Goal: Task Accomplishment & Management: Complete application form

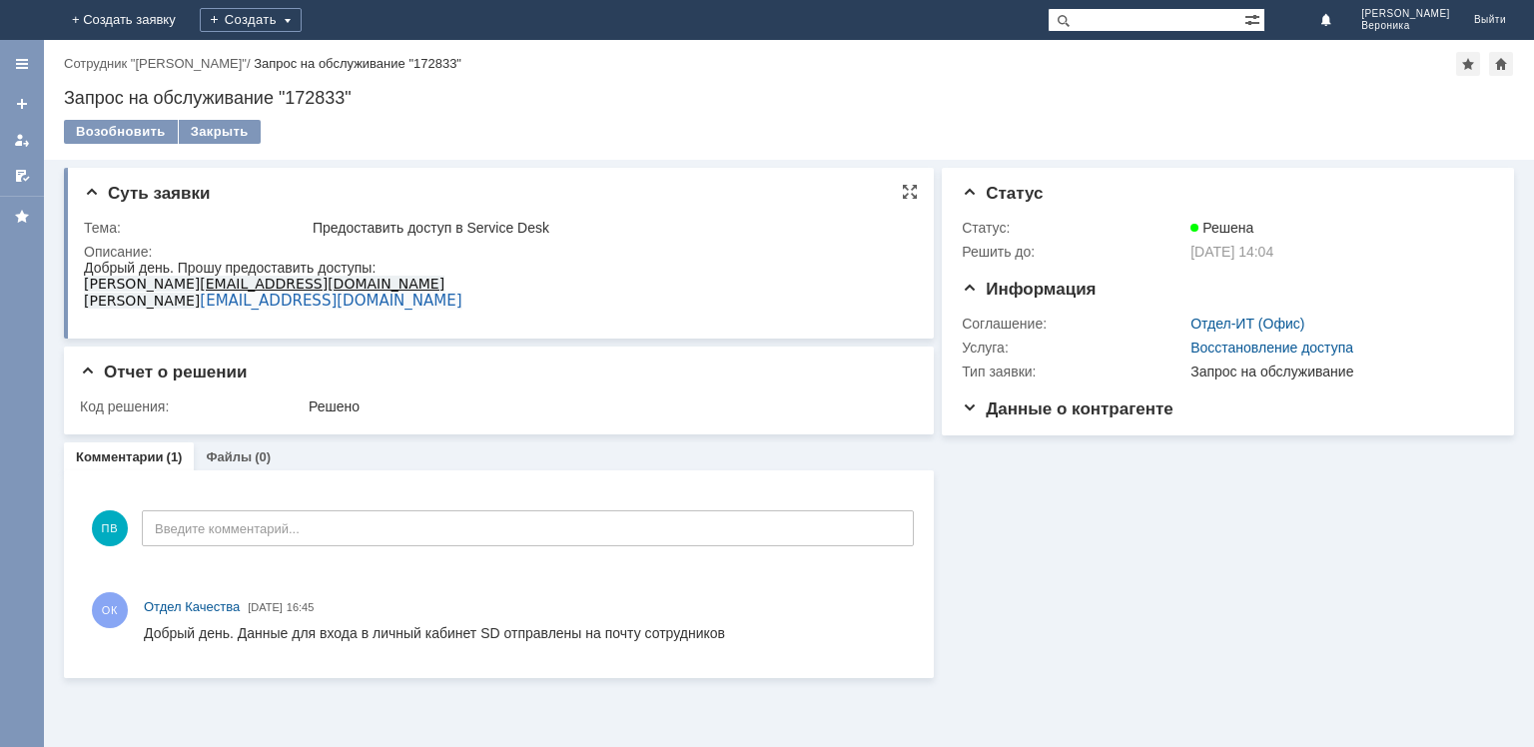
drag, startPoint x: 156, startPoint y: 538, endPoint x: 280, endPoint y: 280, distance: 286.7
click at [24, 20] on img at bounding box center [24, 20] width 0 height 0
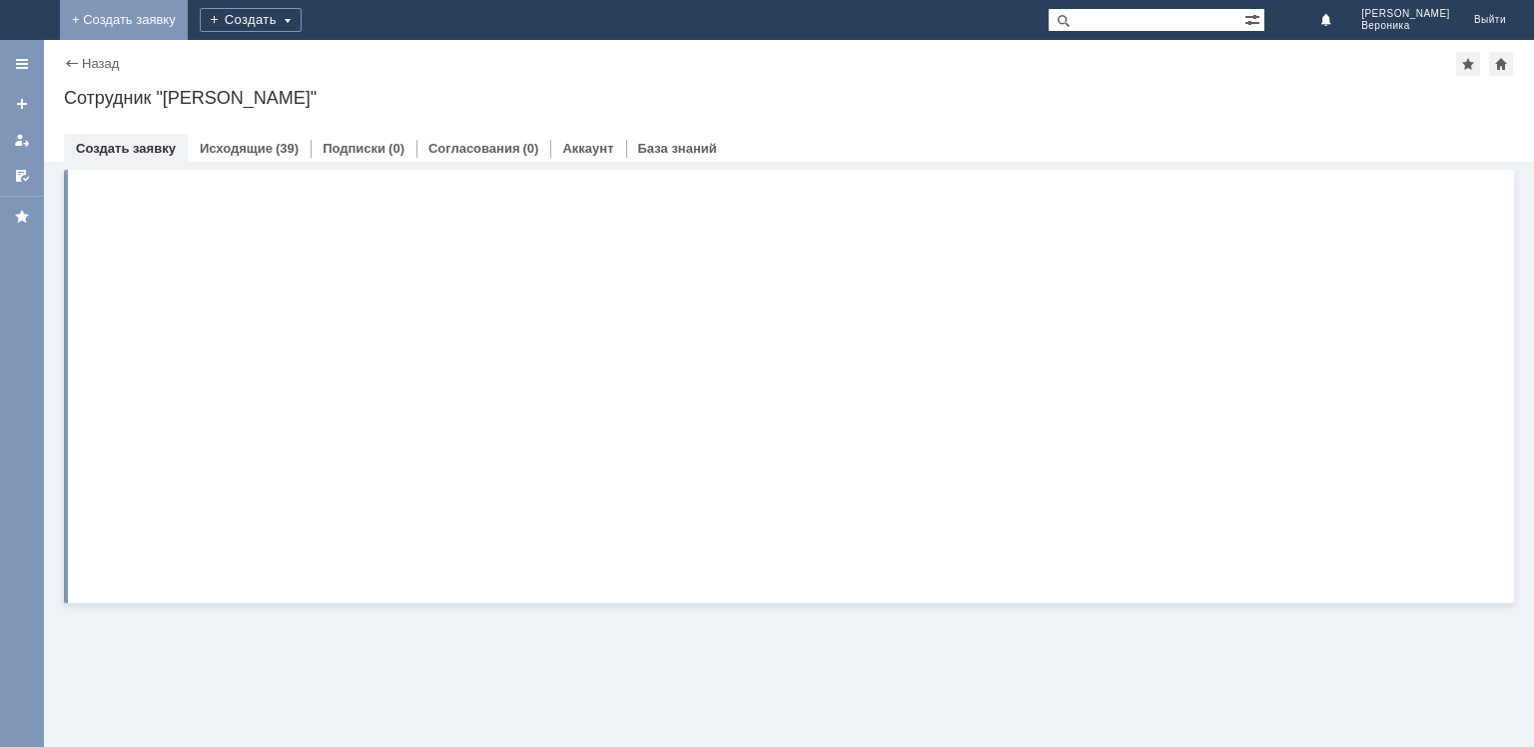
click at [188, 27] on link "+ Создать заявку" at bounding box center [124, 20] width 128 height 40
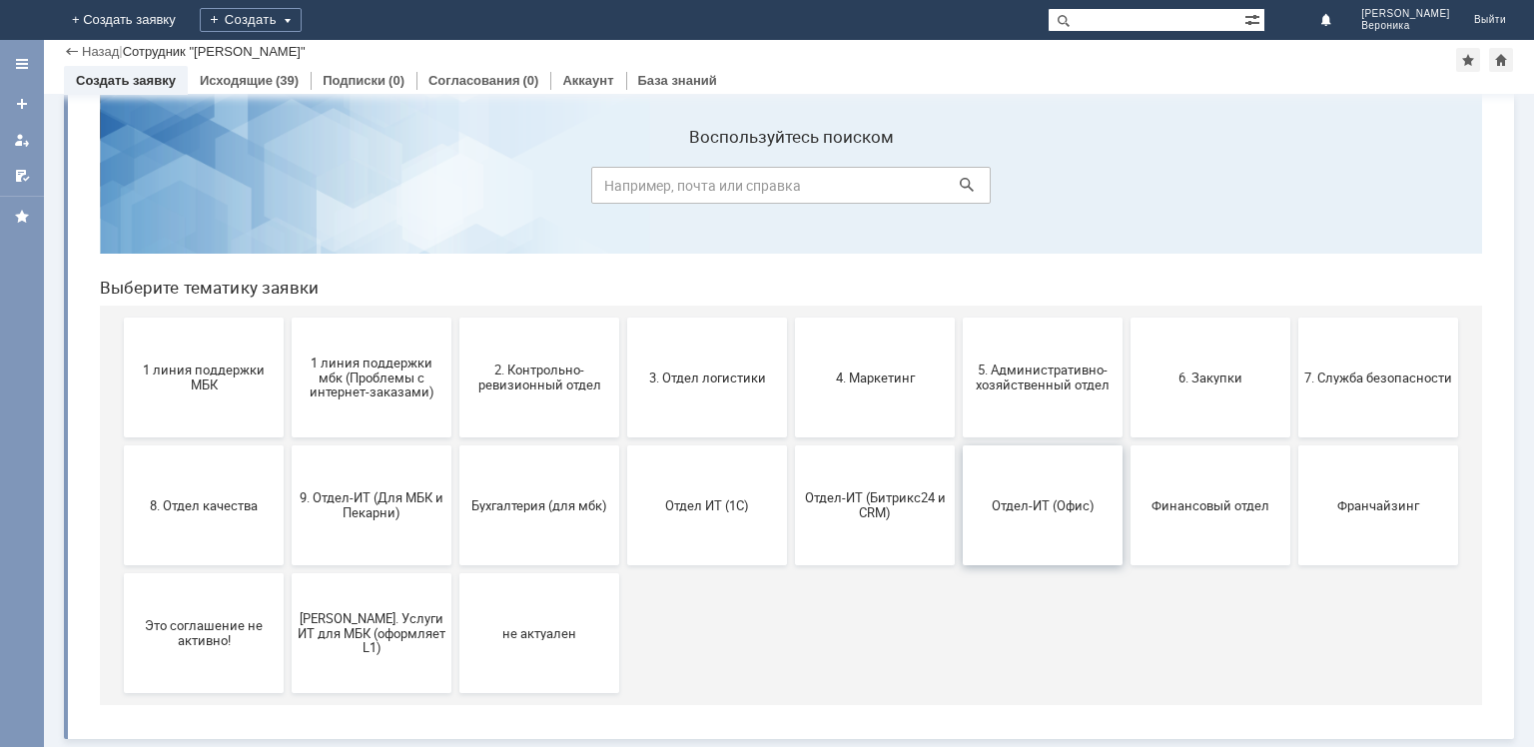
scroll to position [40, 0]
click at [1017, 507] on span "Отдел-ИТ (Офис)" at bounding box center [1043, 504] width 148 height 15
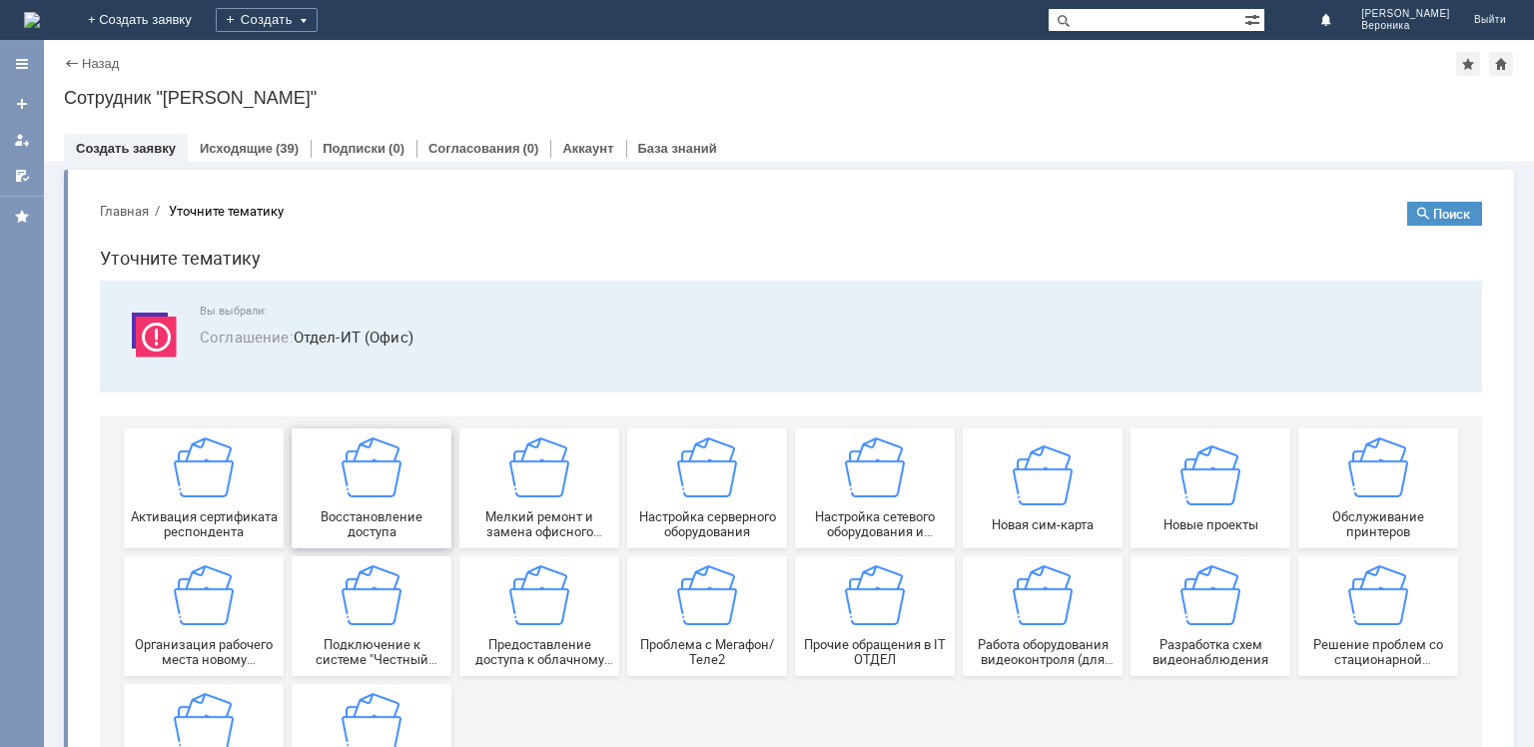
click at [375, 464] on img at bounding box center [371, 467] width 60 height 60
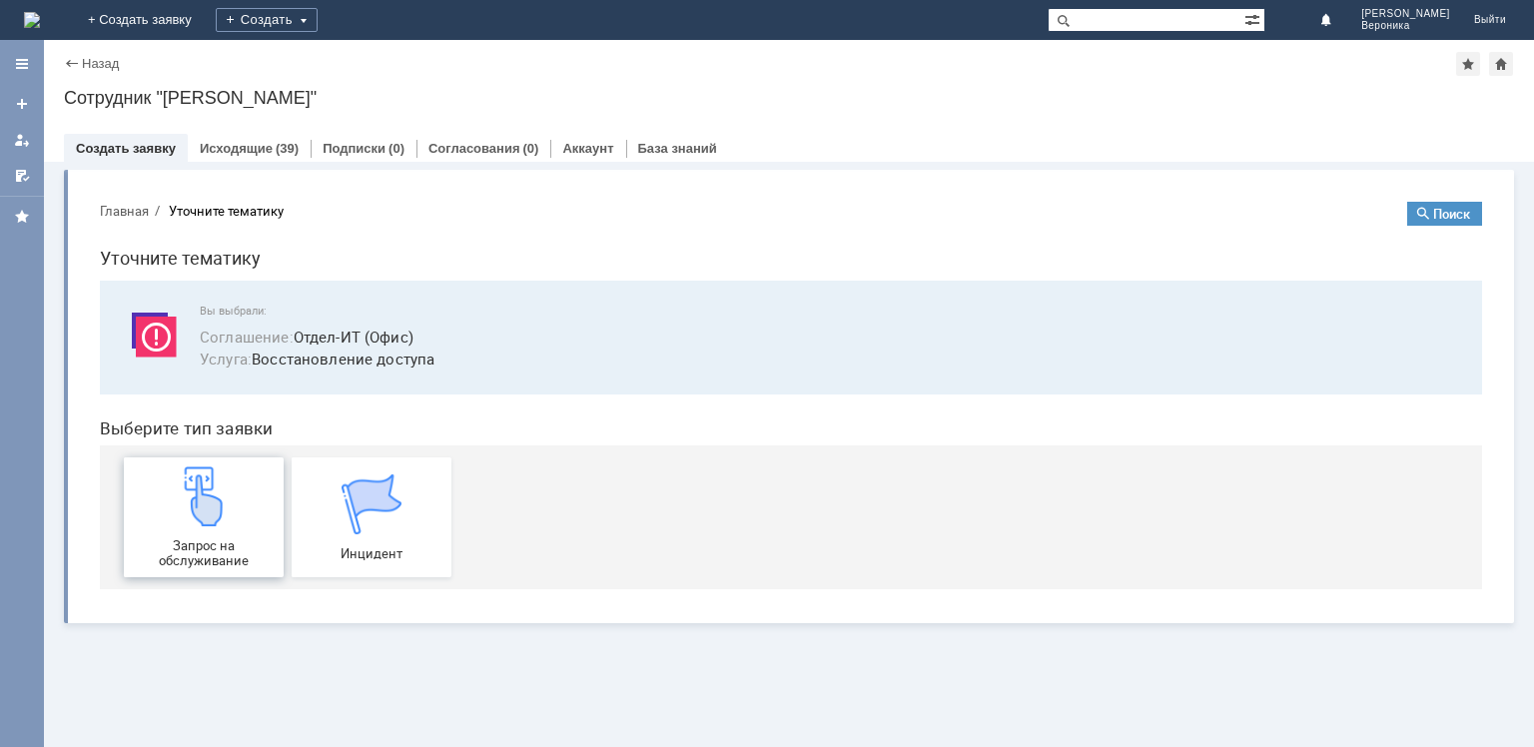
click at [194, 514] on img at bounding box center [204, 496] width 60 height 60
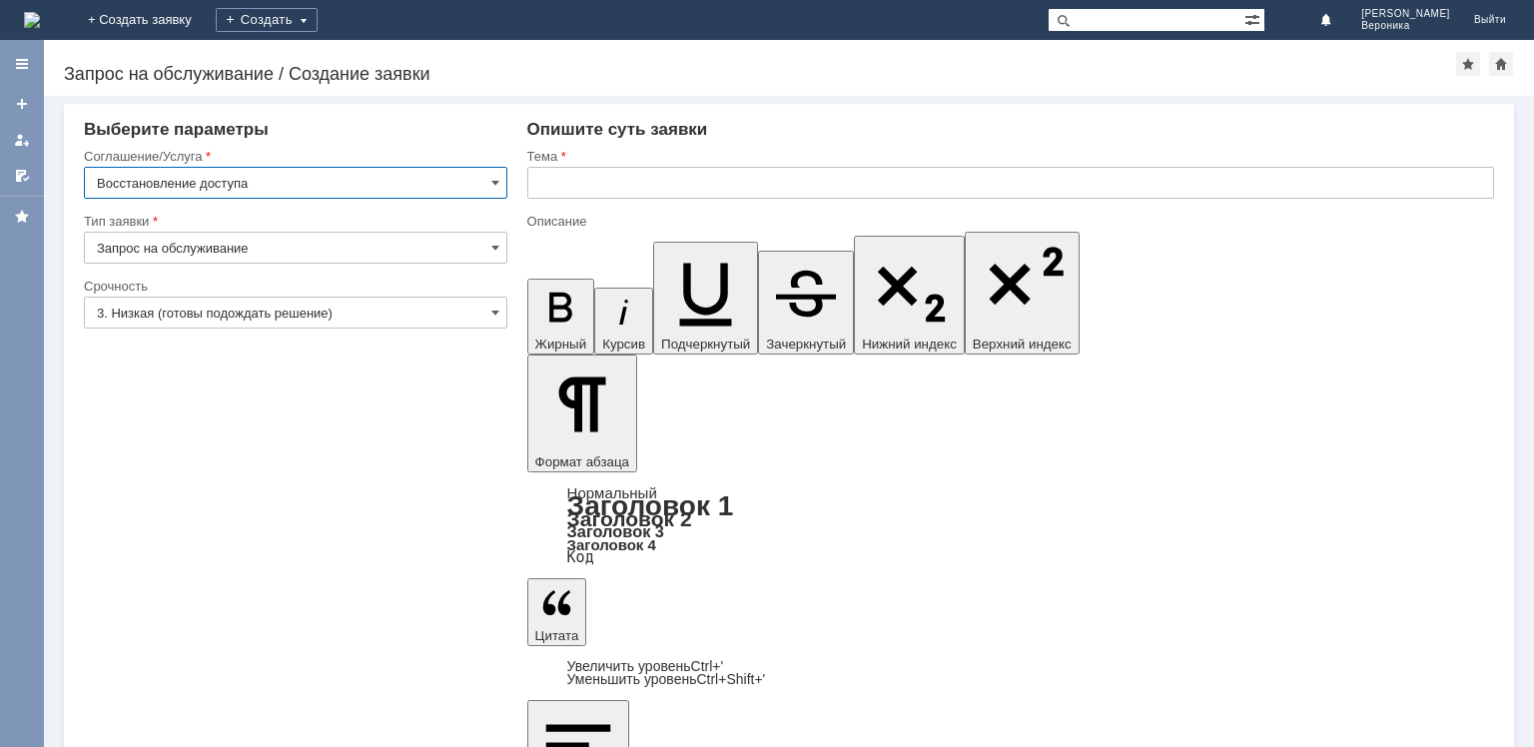
click at [461, 316] on input "3. Низкая (готовы подождать решение)" at bounding box center [295, 313] width 423 height 32
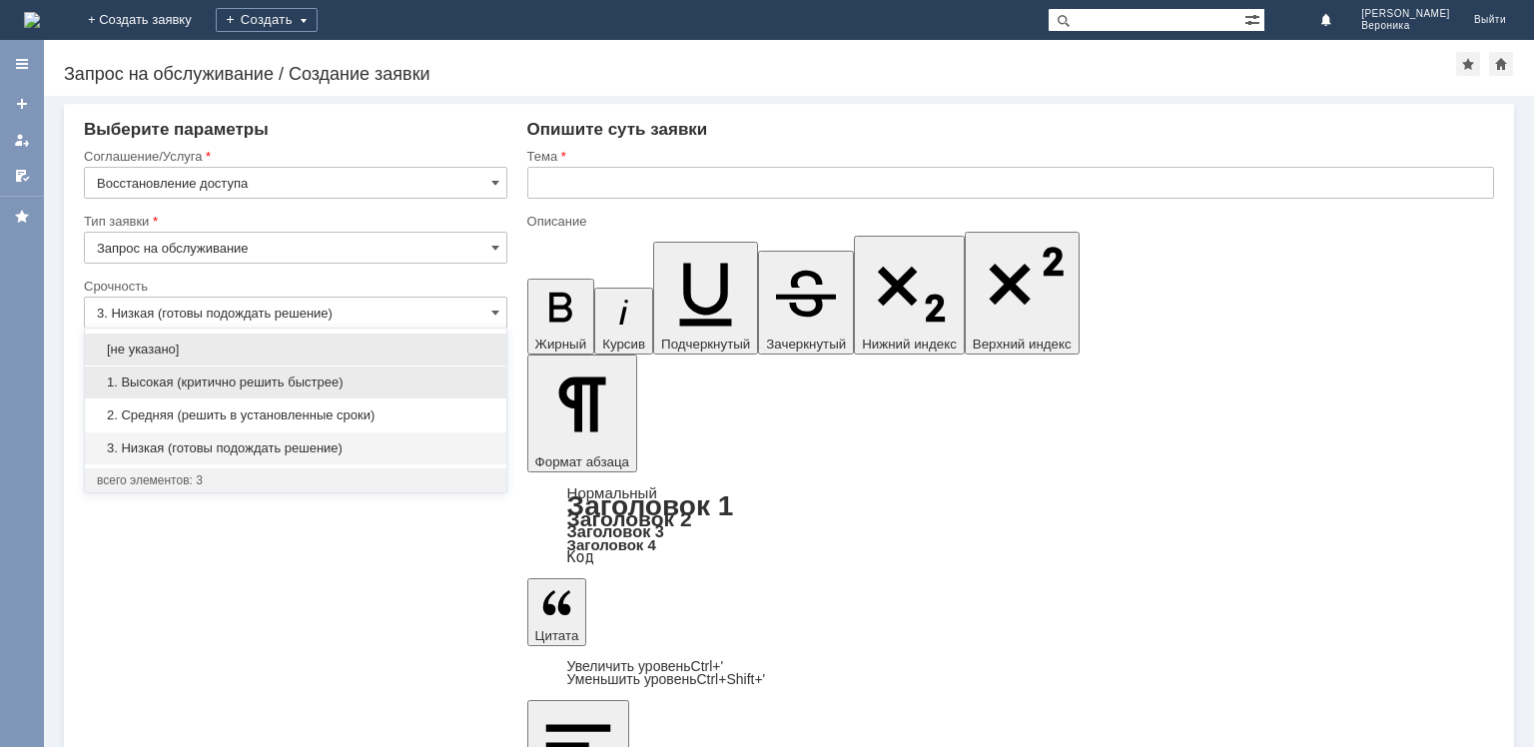
click at [294, 387] on span "1. Высокая (критично решить быстрее)" at bounding box center [295, 382] width 397 height 16
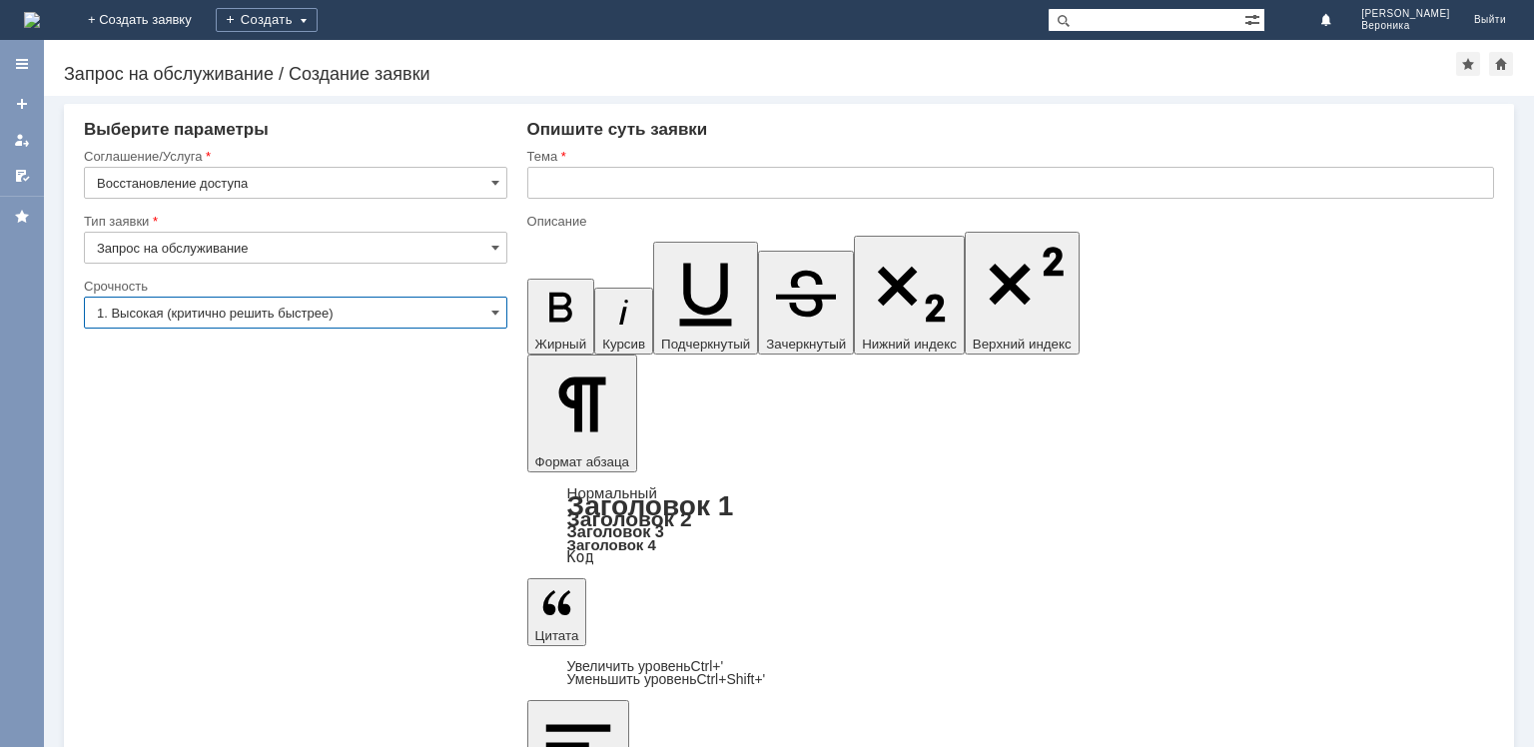
type input "1. Высокая (критично решить быстрее)"
click at [639, 193] on input "text" at bounding box center [1010, 183] width 967 height 32
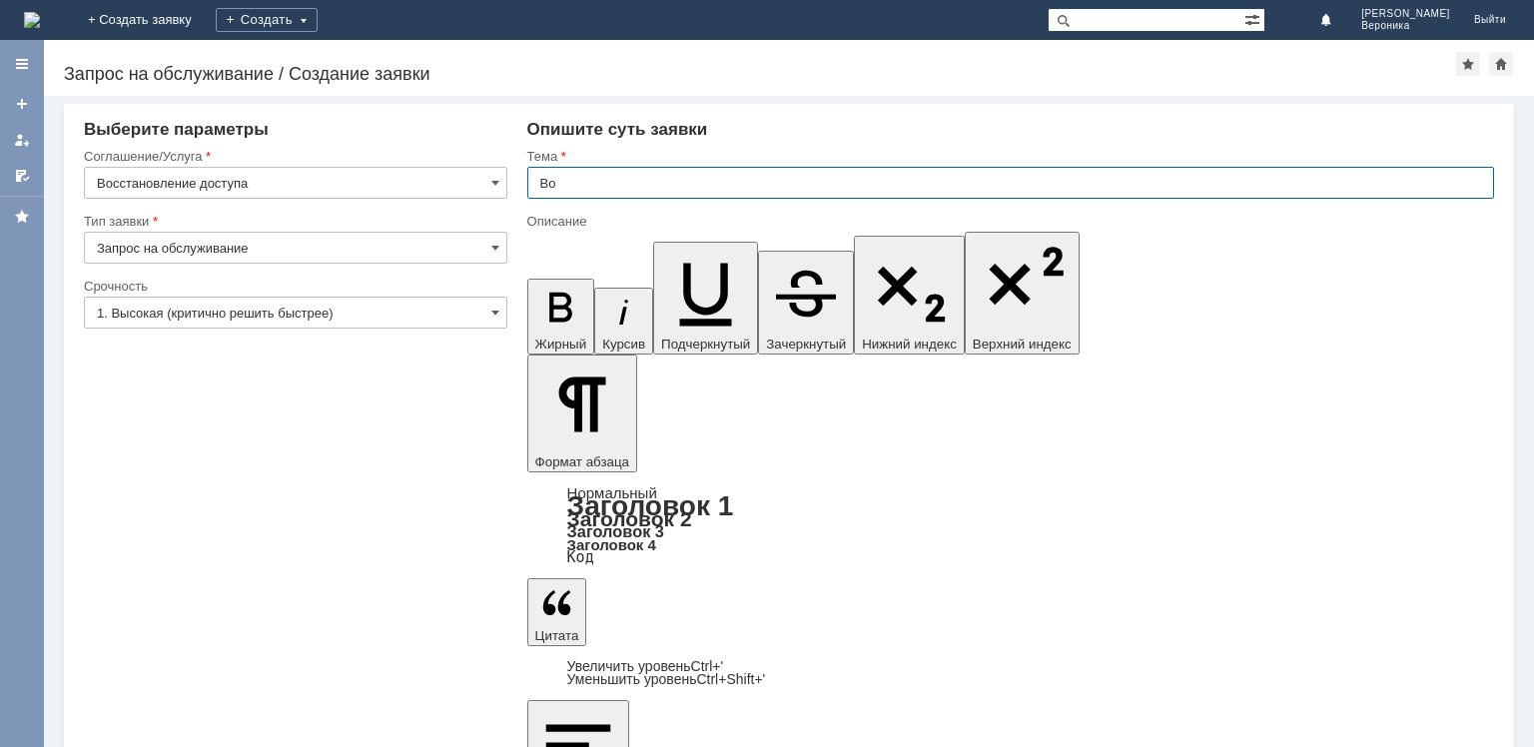
type input "В"
click at [723, 184] on input "Активировать" at bounding box center [1010, 183] width 967 height 32
click at [668, 181] on input "Активировать" at bounding box center [1010, 183] width 967 height 32
paste input "Microsoft Windows и Office"
click at [755, 180] on input "Активировать Microsoft Windows и Office" at bounding box center [1010, 183] width 967 height 32
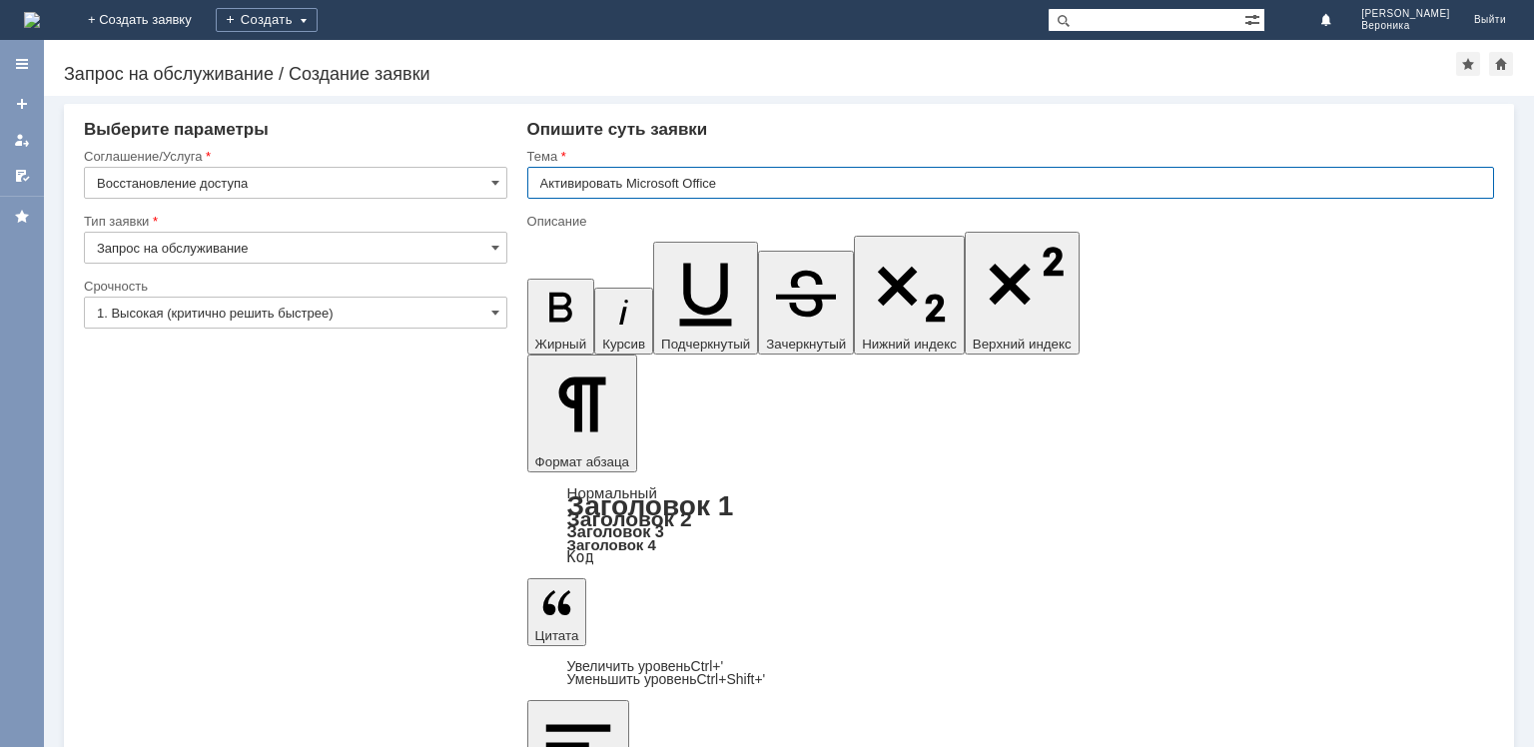
type input "Активировать Microsoft Office"
drag, startPoint x: 780, startPoint y: 192, endPoint x: 767, endPoint y: 185, distance: 14.7
click at [779, 192] on input "Активировать Microsoft Office" at bounding box center [1010, 183] width 967 height 32
click at [771, 184] on input "Активировать Microsoft Office" at bounding box center [1010, 183] width 967 height 32
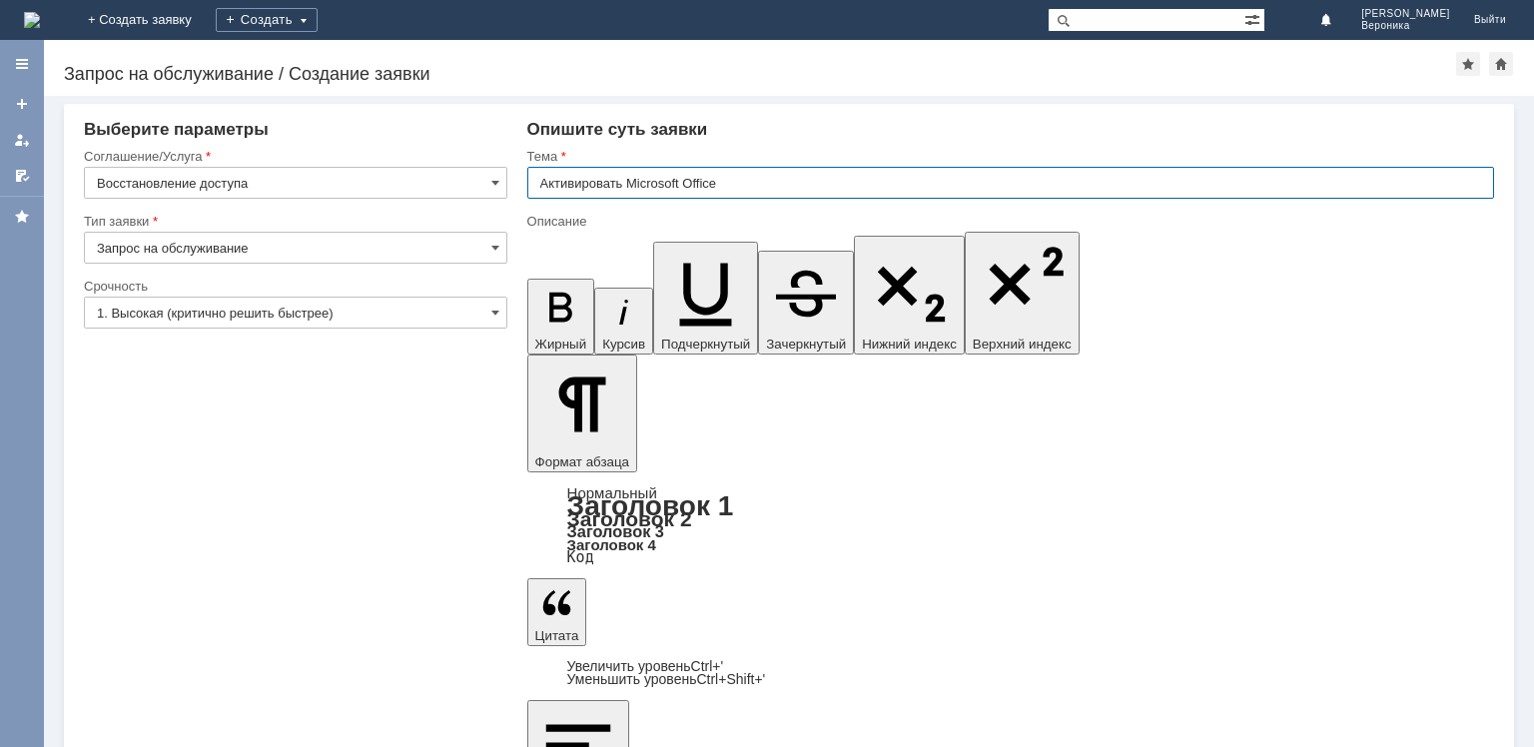
drag, startPoint x: 731, startPoint y: 185, endPoint x: 632, endPoint y: 179, distance: 99.0
click at [632, 179] on input "Активировать Microsoft Office" at bounding box center [1010, 183] width 967 height 32
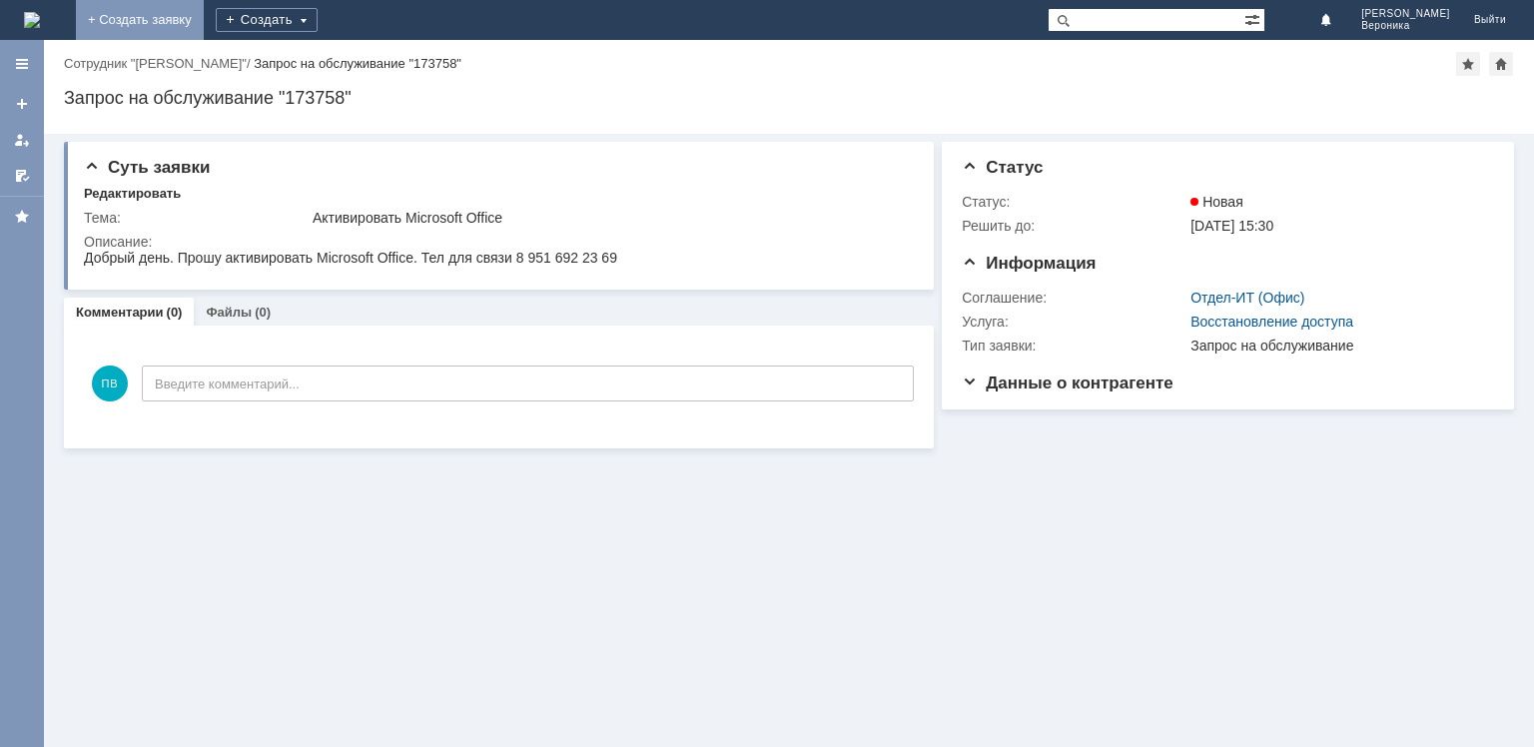
click at [204, 15] on link "+ Создать заявку" at bounding box center [140, 20] width 128 height 40
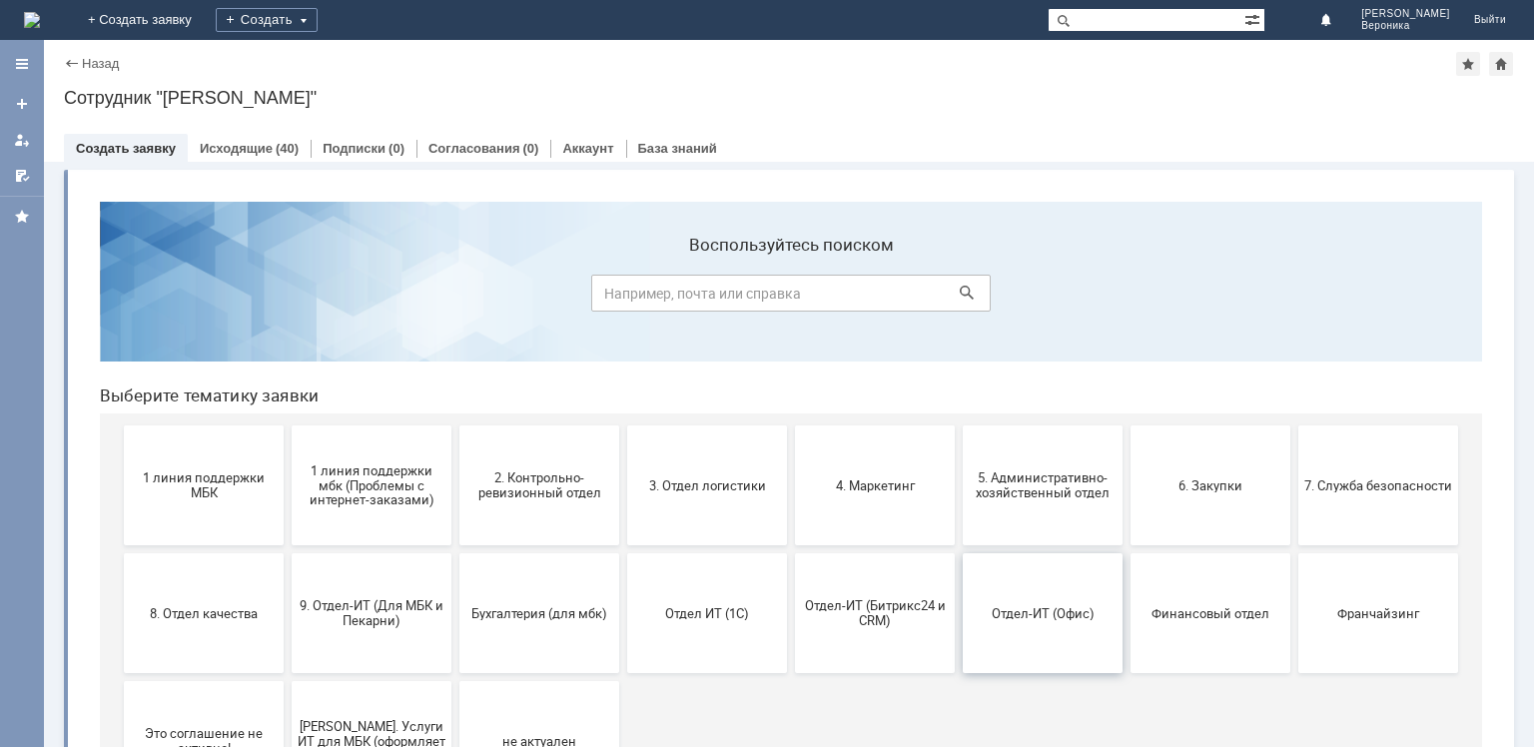
click at [1030, 617] on span "Отдел-ИТ (Офис)" at bounding box center [1043, 612] width 148 height 15
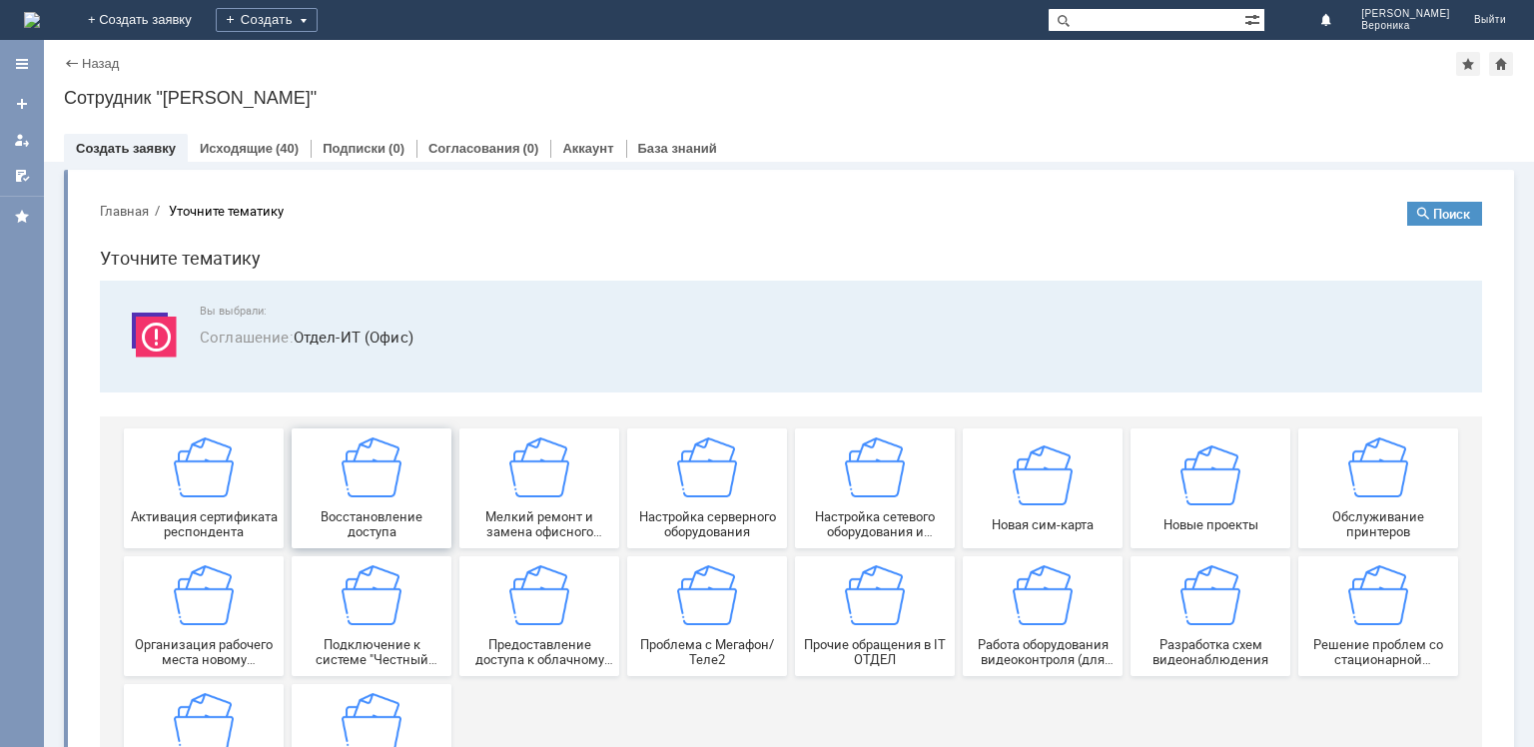
click at [356, 477] on img at bounding box center [371, 467] width 60 height 60
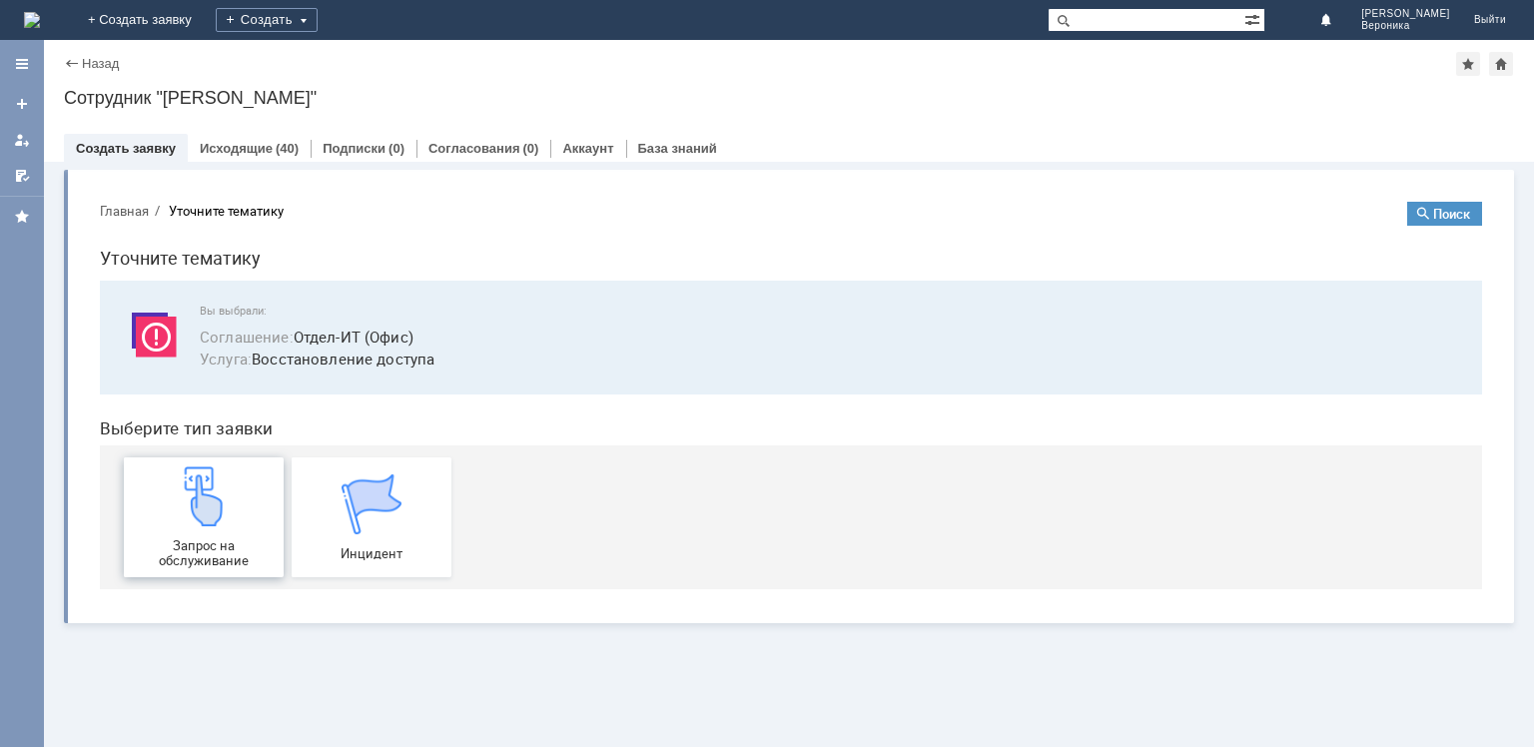
click at [190, 527] on div "Запрос на обслуживание" at bounding box center [204, 517] width 148 height 102
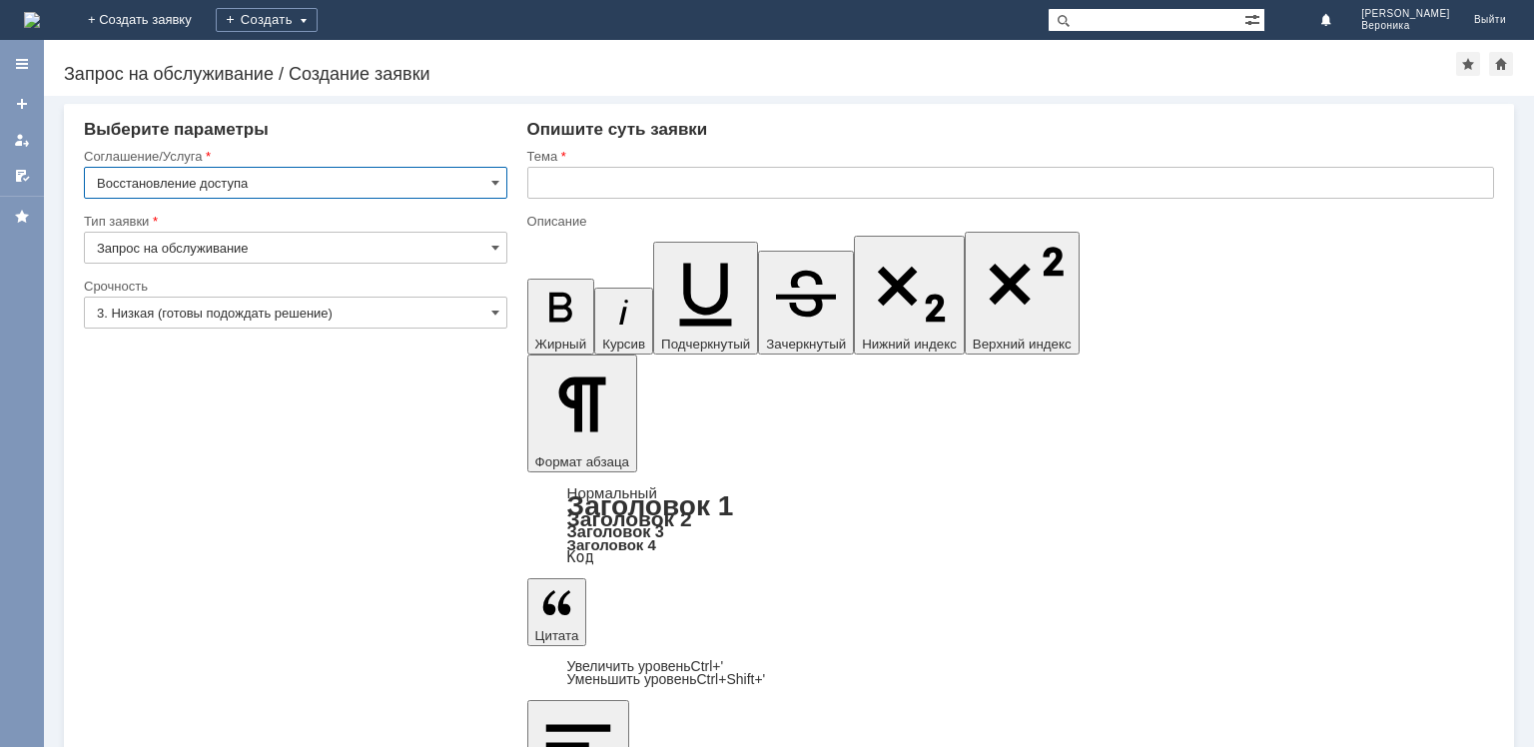
click at [447, 314] on input "3. Низкая (готовы подождать решение)" at bounding box center [295, 313] width 423 height 32
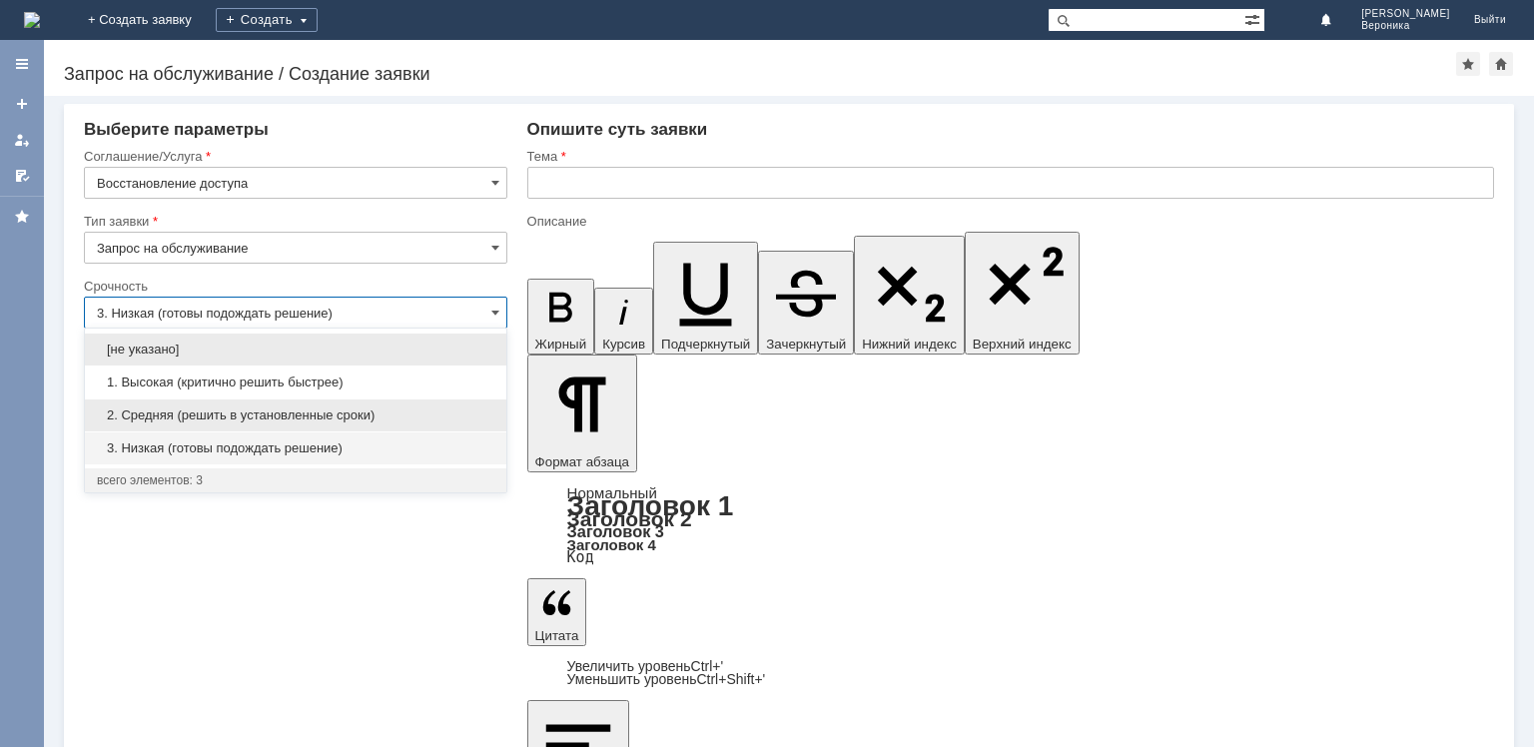
click at [311, 407] on span "2. Средняя (решить в установленные сроки)" at bounding box center [295, 415] width 397 height 16
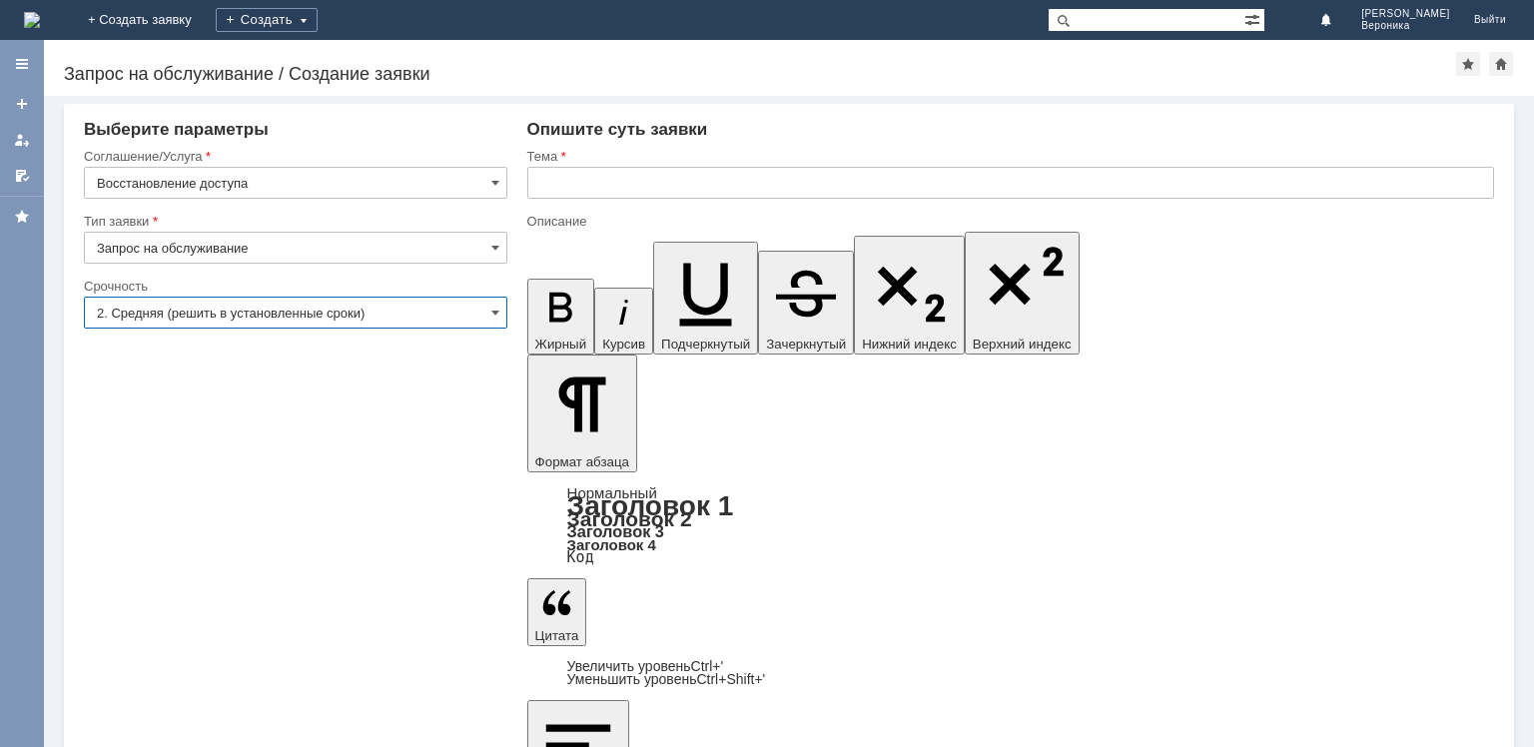
type input "2. Средняя (решить в установленные сроки)"
click at [603, 177] on input "text" at bounding box center [1010, 183] width 967 height 32
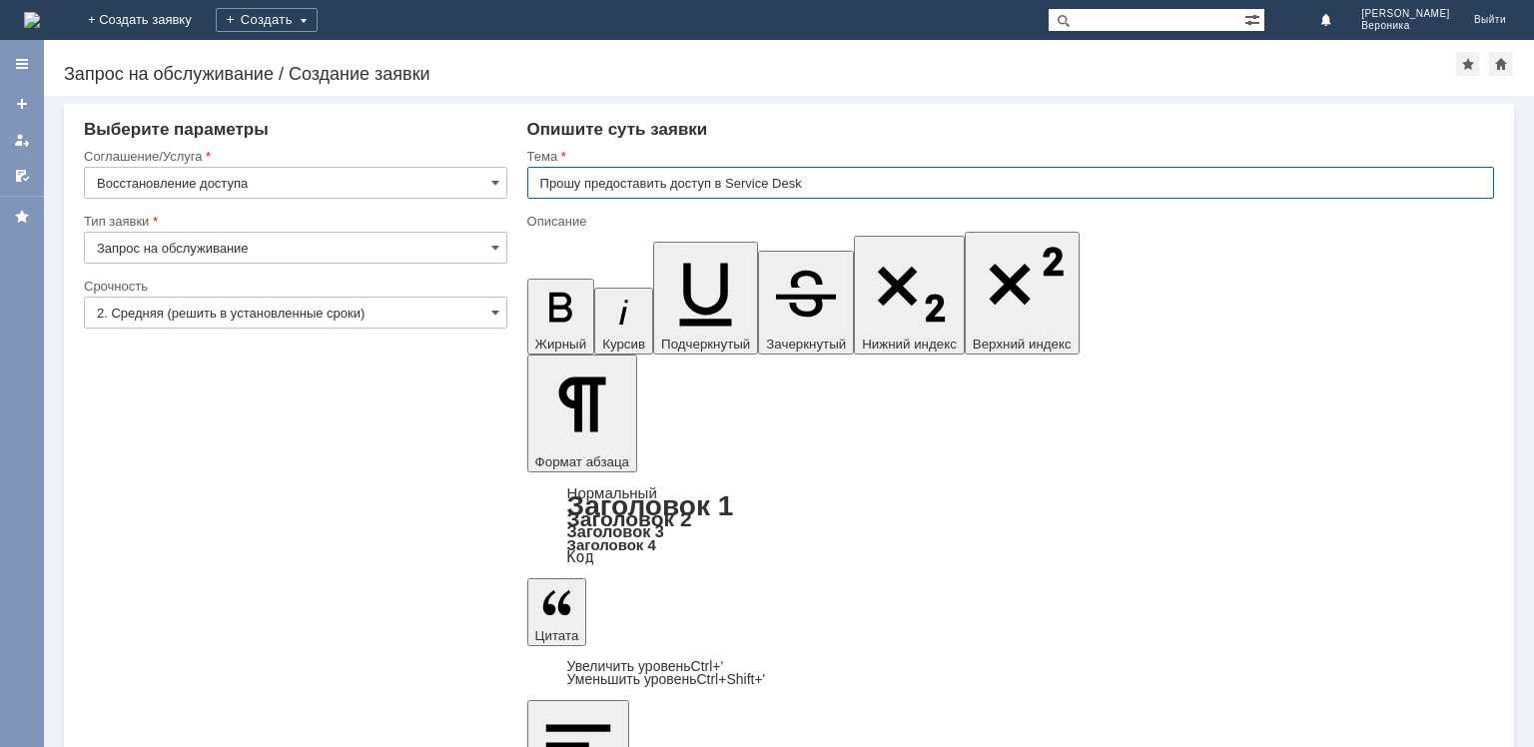
drag, startPoint x: 592, startPoint y: 179, endPoint x: 463, endPoint y: 173, distance: 128.9
click at [528, 182] on input "Прошу предоставить доступ в Service Desk" at bounding box center [1010, 183] width 967 height 32
type input "Предоставить доступ в Service Desk"
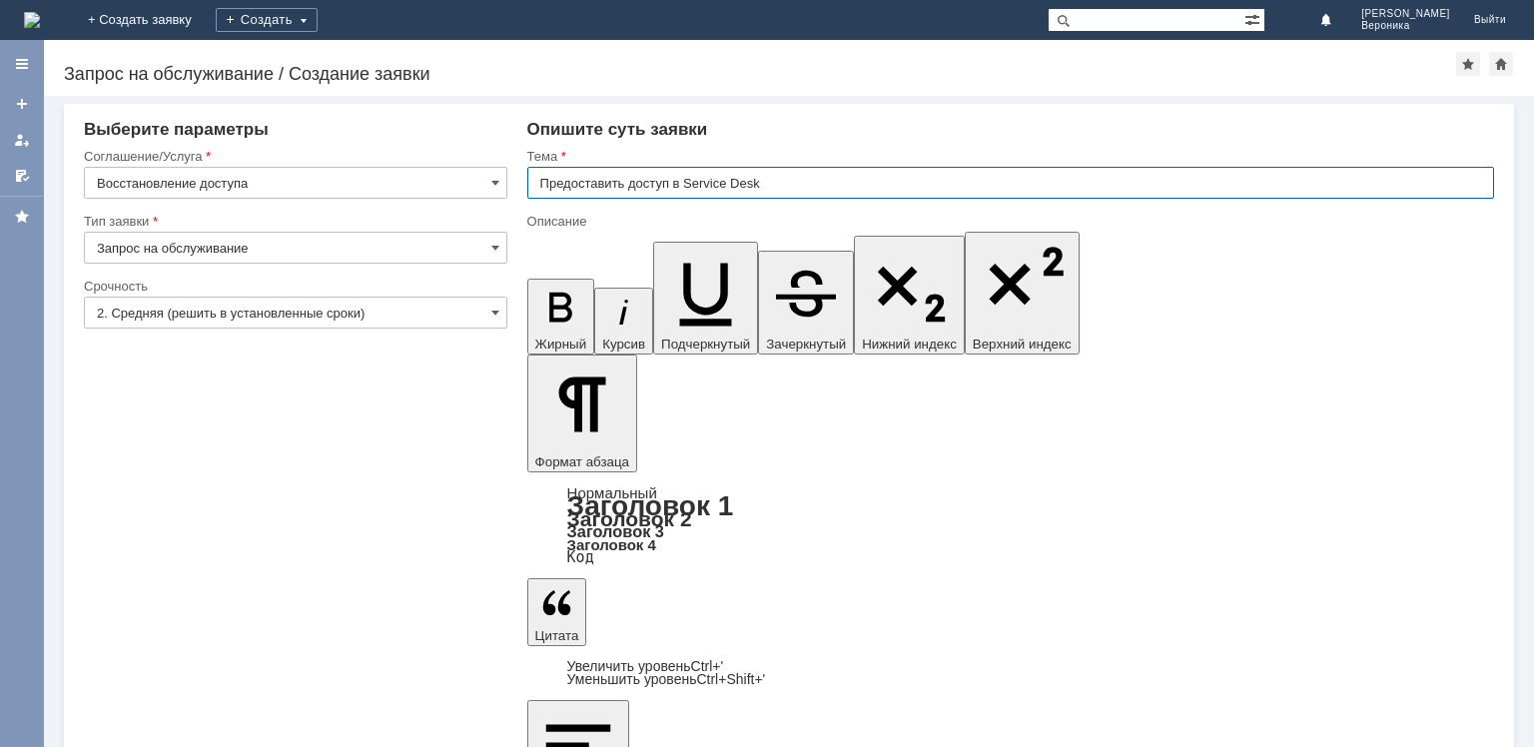
click at [770, 180] on input "Предоставить доступ в Service Desk" at bounding box center [1010, 183] width 967 height 32
drag, startPoint x: 779, startPoint y: 176, endPoint x: 685, endPoint y: 180, distance: 93.9
click at [685, 180] on input "Предоставить доступ в Service Desk" at bounding box center [1010, 183] width 967 height 32
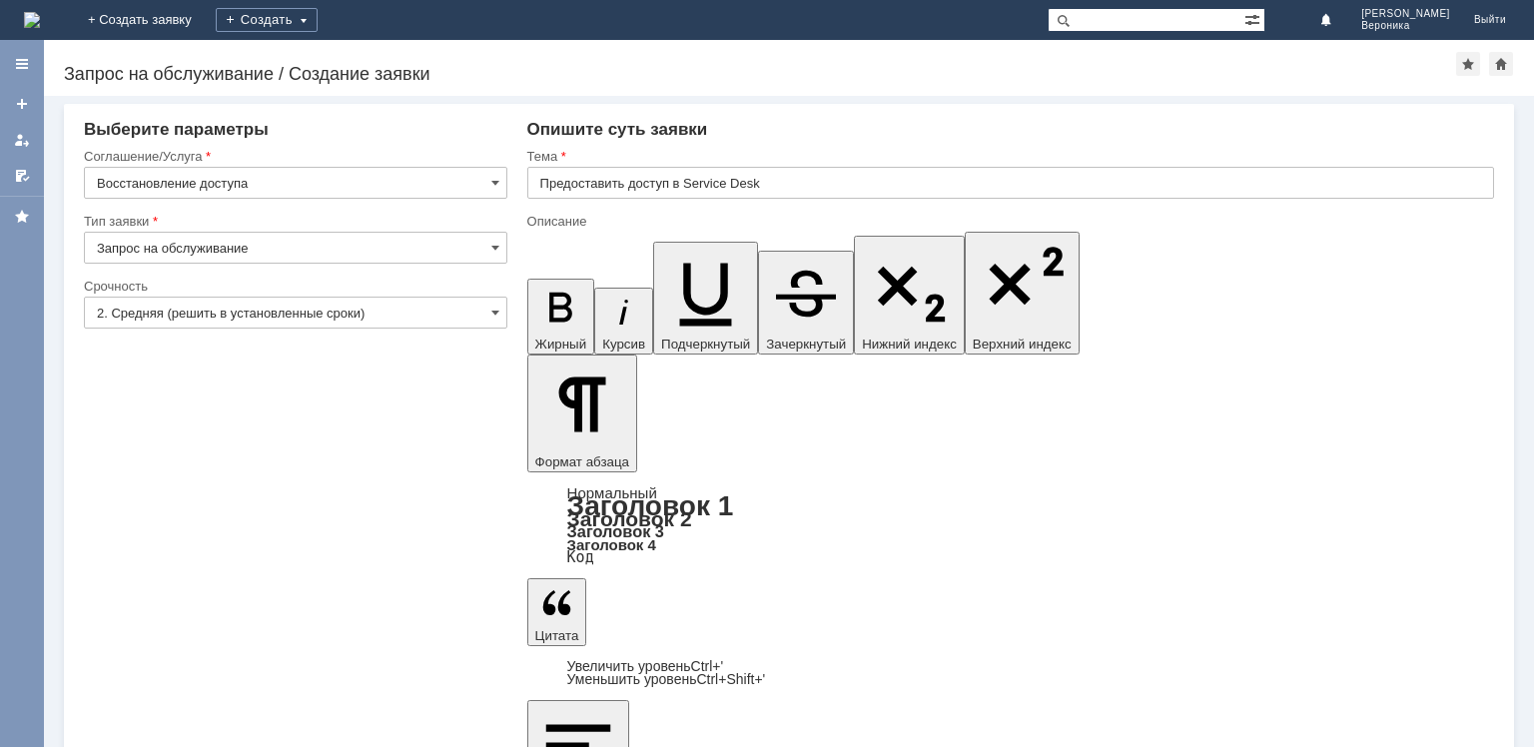
scroll to position [120, 2]
